Goal: Task Accomplishment & Management: Complete application form

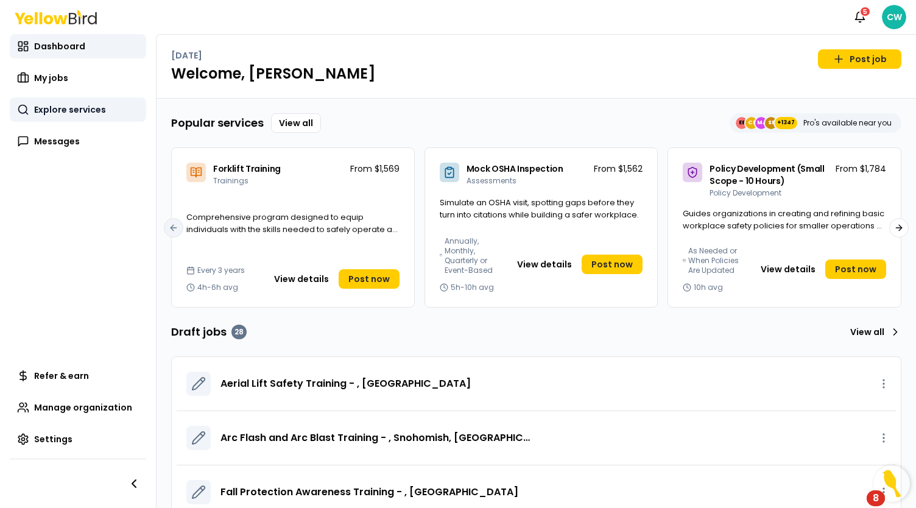
click at [75, 101] on link "Explore services" at bounding box center [78, 109] width 136 height 24
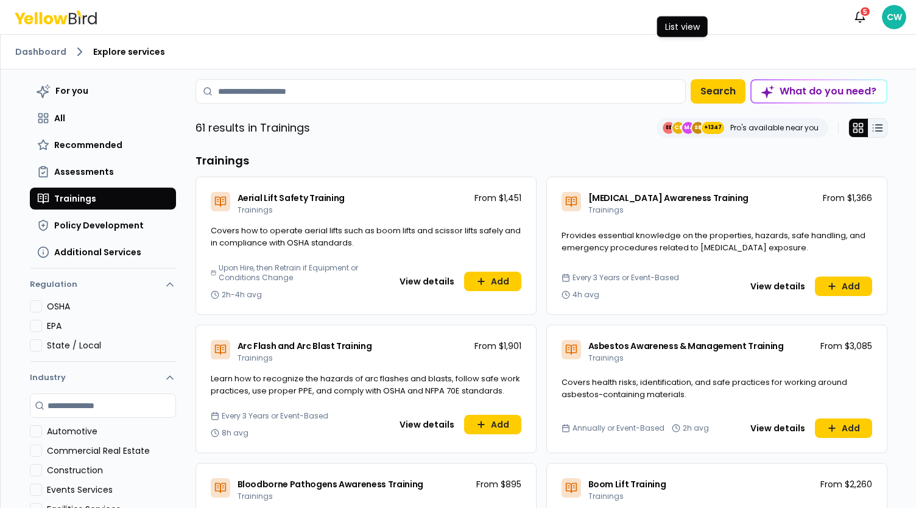
click at [872, 130] on icon at bounding box center [878, 128] width 12 height 12
